Goal: Transaction & Acquisition: Book appointment/travel/reservation

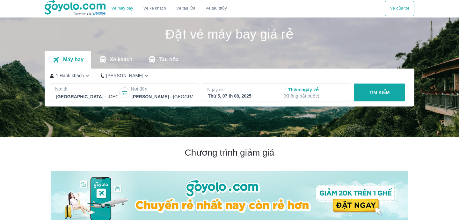
click at [378, 94] on p "TÌM KIẾM" at bounding box center [379, 92] width 20 height 6
